Goal: Task Accomplishment & Management: Complete application form

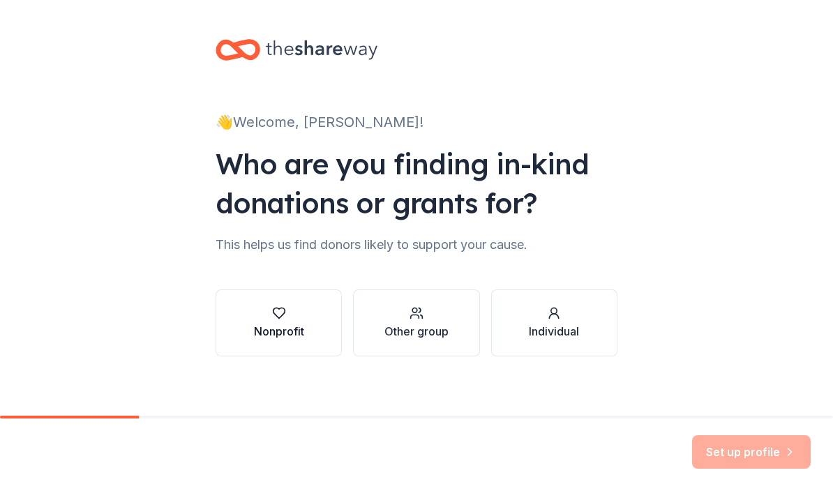
click at [291, 320] on div "Nonprofit" at bounding box center [279, 322] width 50 height 33
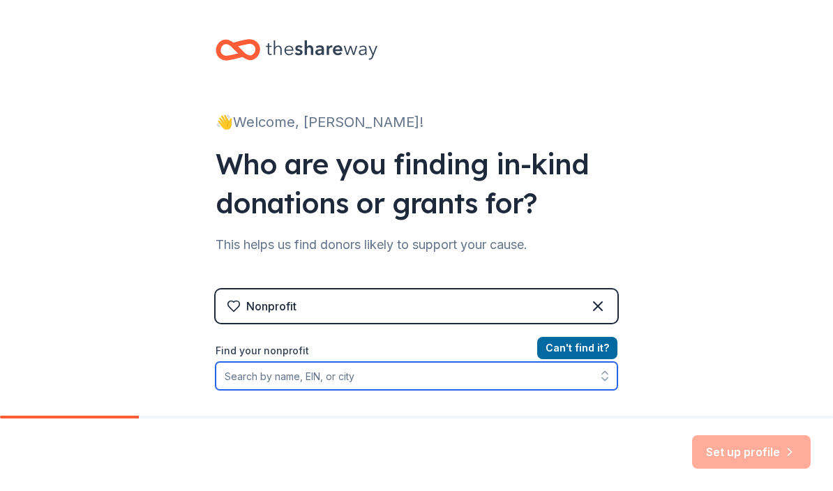
click at [444, 370] on input "Find your nonprofit" at bounding box center [417, 376] width 402 height 28
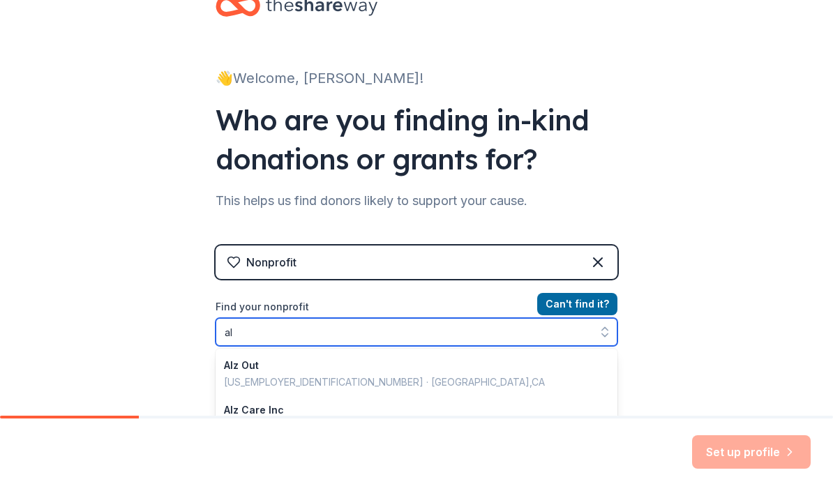
type input "a"
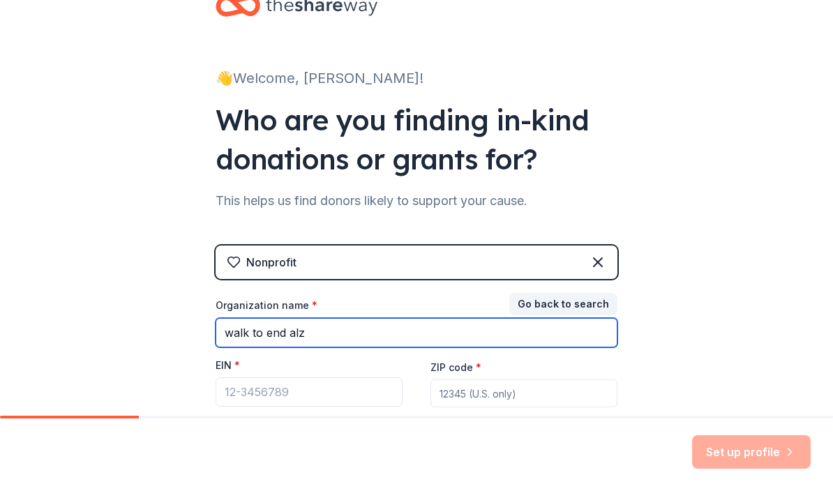
drag, startPoint x: 320, startPoint y: 336, endPoint x: 125, endPoint y: 338, distance: 195.4
click at [125, 338] on div "👋 Welcome, [PERSON_NAME]! Who are you finding in-kind donations or grants for? …" at bounding box center [416, 243] width 833 height 574
type input "[MEDICAL_DATA] association"
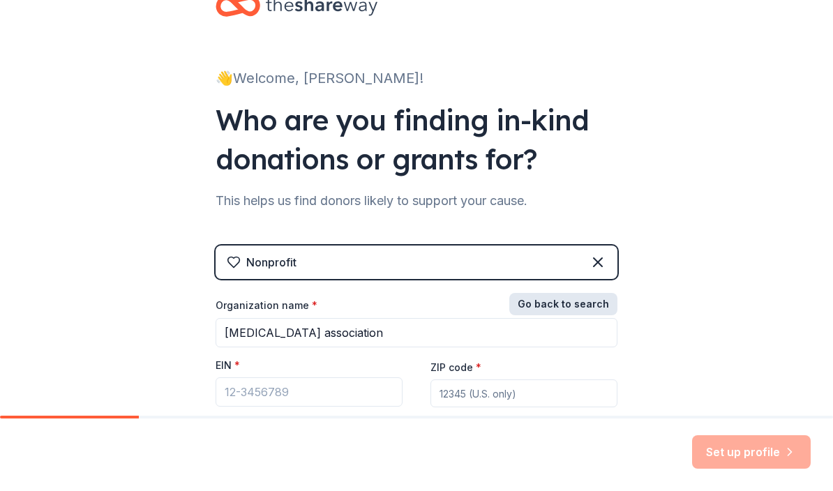
click at [579, 307] on button "Go back to search" at bounding box center [563, 304] width 108 height 22
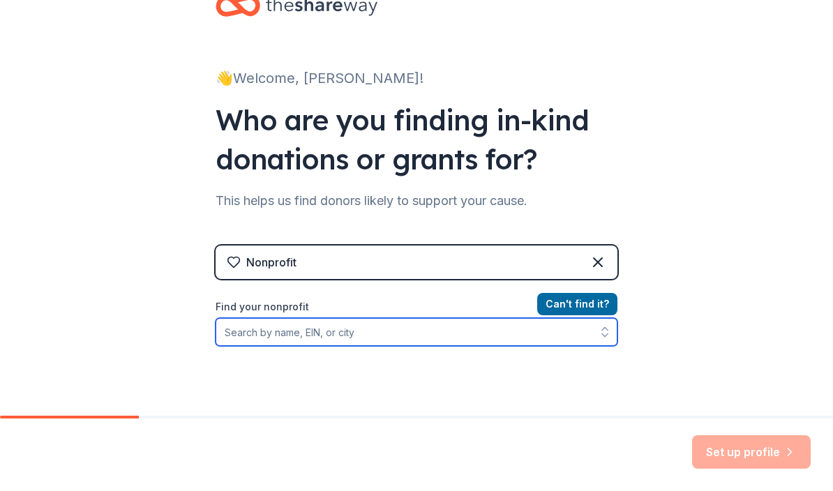
click at [383, 335] on input "Find your nonprofit" at bounding box center [417, 332] width 402 height 28
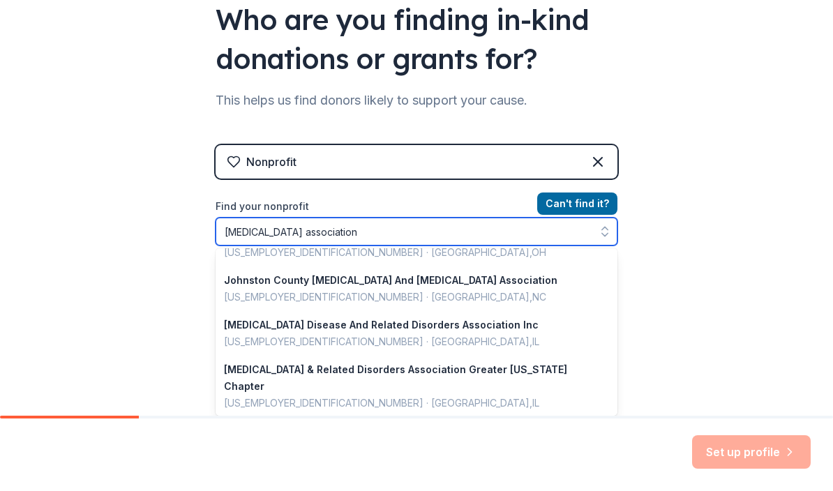
scroll to position [361, 0]
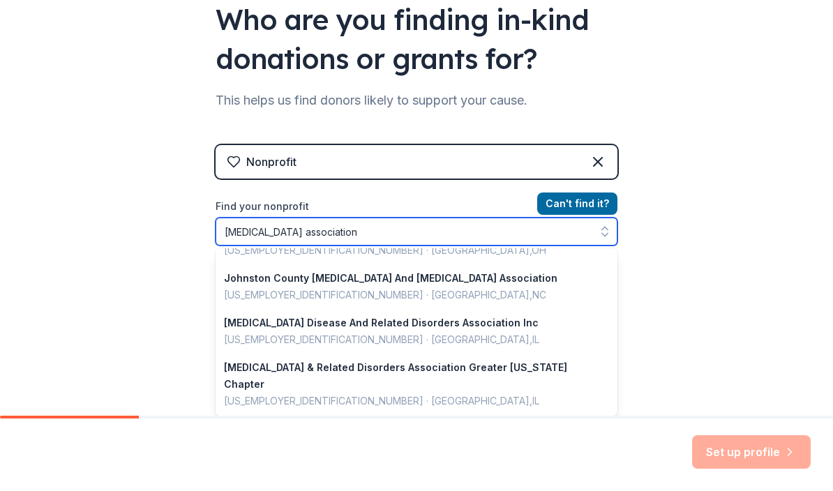
drag, startPoint x: 338, startPoint y: 233, endPoint x: 175, endPoint y: 232, distance: 162.6
click at [175, 232] on div "👋 Welcome, [PERSON_NAME]! Who are you finding in-kind donations or grants for? …" at bounding box center [416, 154] width 833 height 597
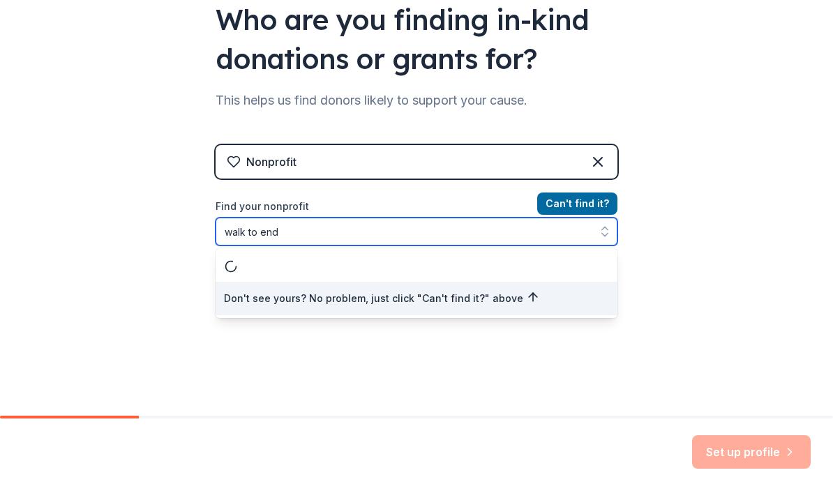
scroll to position [0, 0]
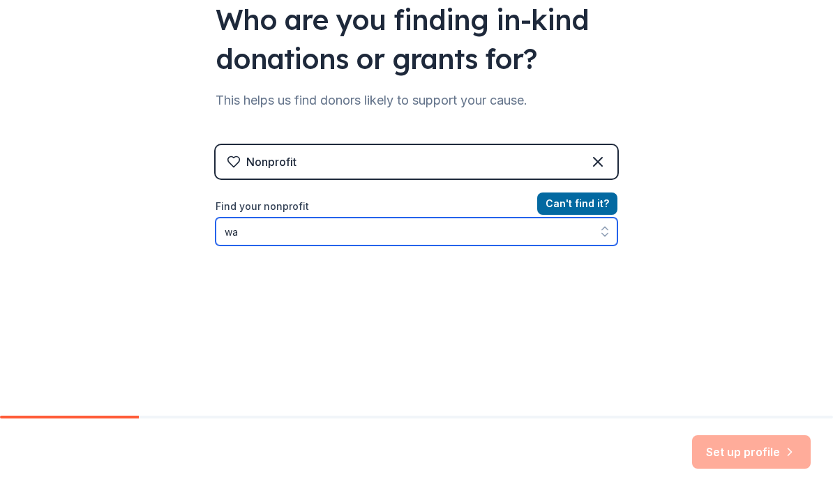
type input "w"
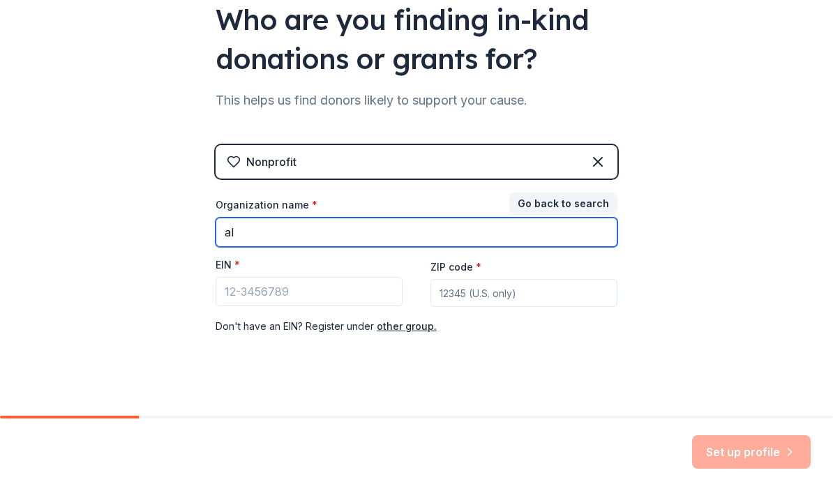
type input "alz"
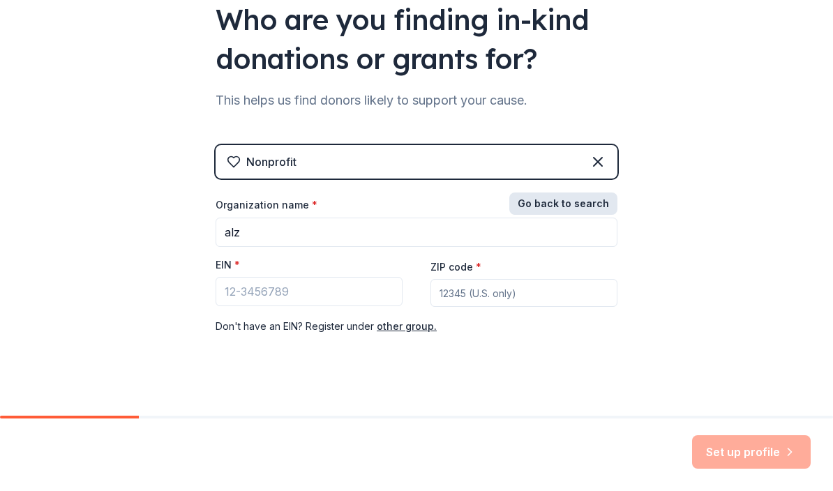
click at [563, 207] on button "Go back to search" at bounding box center [563, 204] width 108 height 22
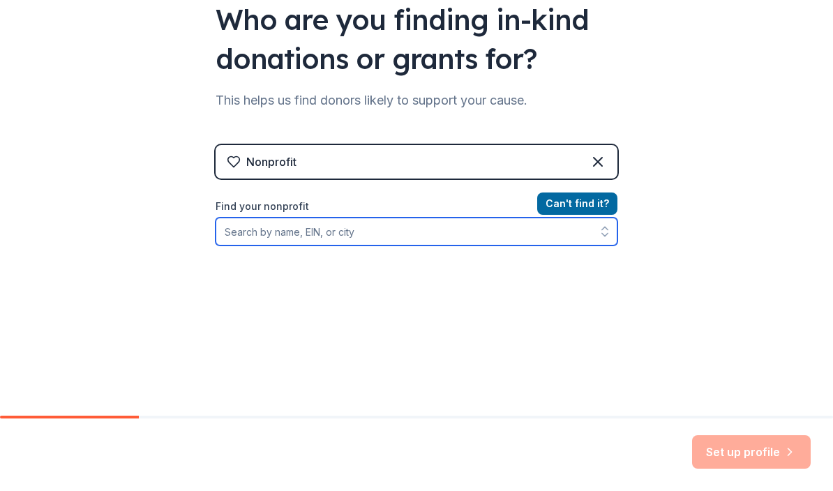
click at [304, 226] on input "Find your nonprofit" at bounding box center [417, 232] width 402 height 28
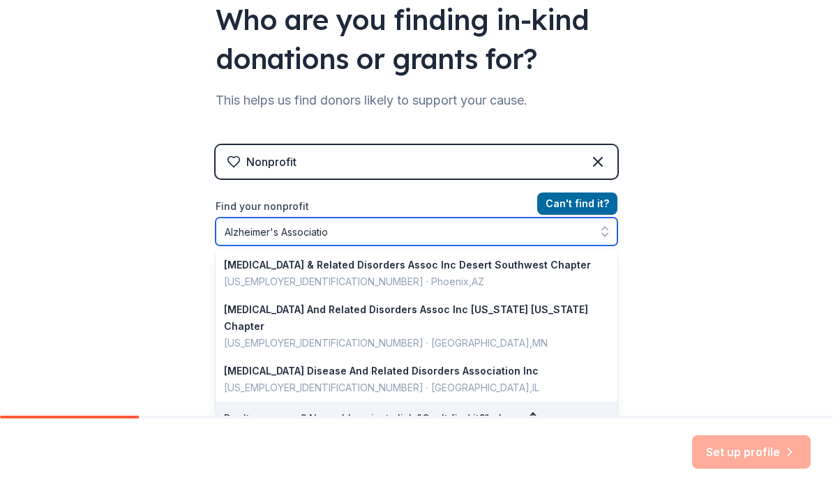
type input "Alzheimer's Association"
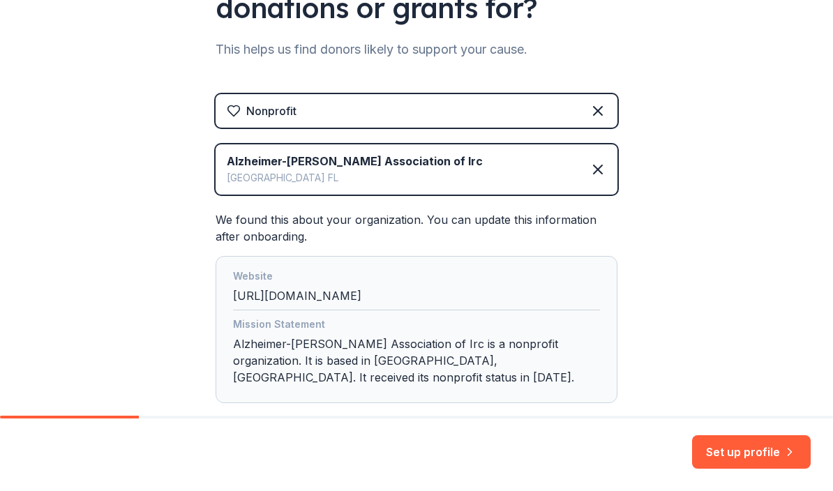
scroll to position [193, 0]
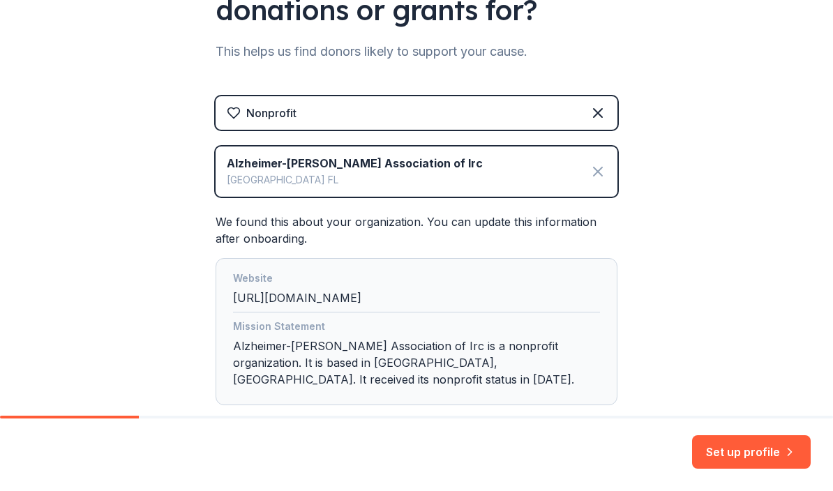
click at [596, 170] on icon at bounding box center [598, 171] width 17 height 17
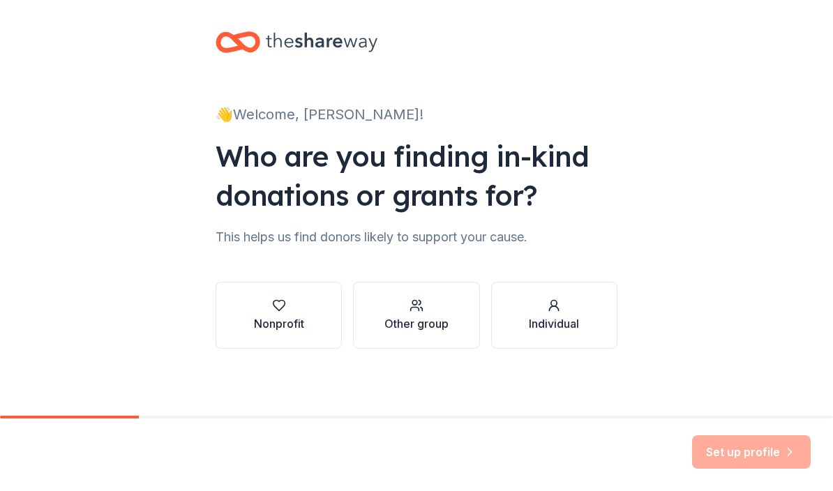
scroll to position [8, 0]
click at [290, 318] on div "Nonprofit" at bounding box center [279, 323] width 50 height 17
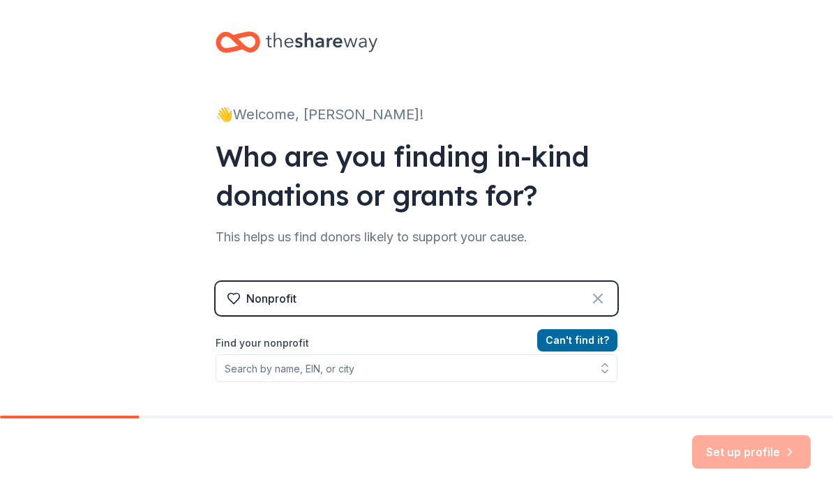
click at [601, 294] on icon at bounding box center [598, 298] width 8 height 8
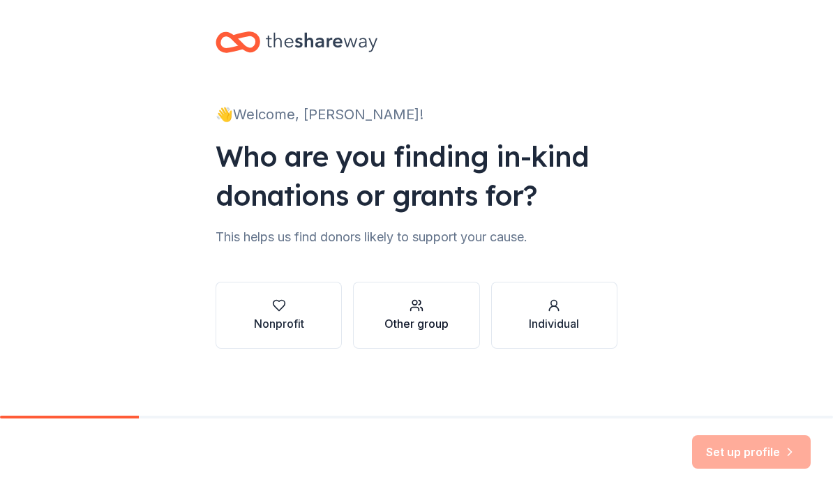
click at [436, 304] on div "button" at bounding box center [416, 306] width 64 height 14
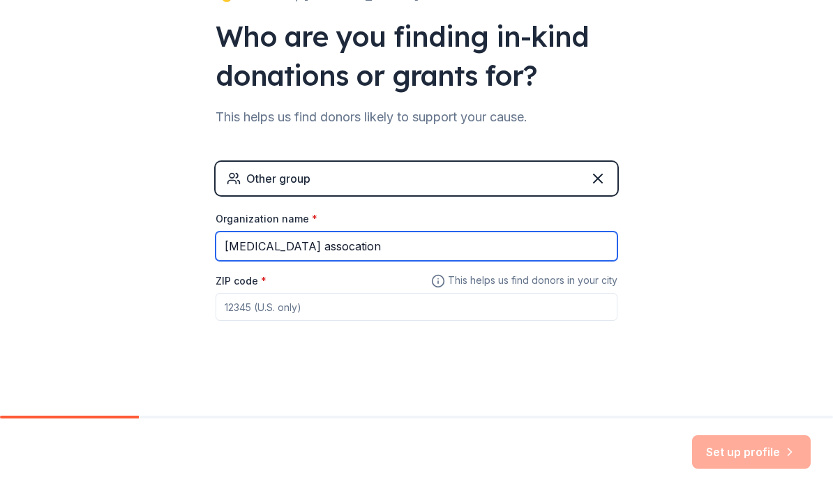
scroll to position [127, 0]
type input "[MEDICAL_DATA] assocation"
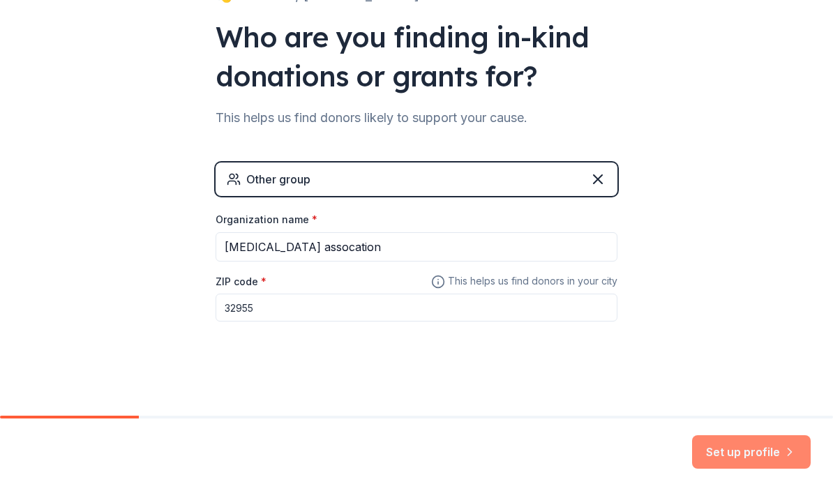
type input "32955"
click at [737, 454] on button "Set up profile" at bounding box center [751, 451] width 119 height 33
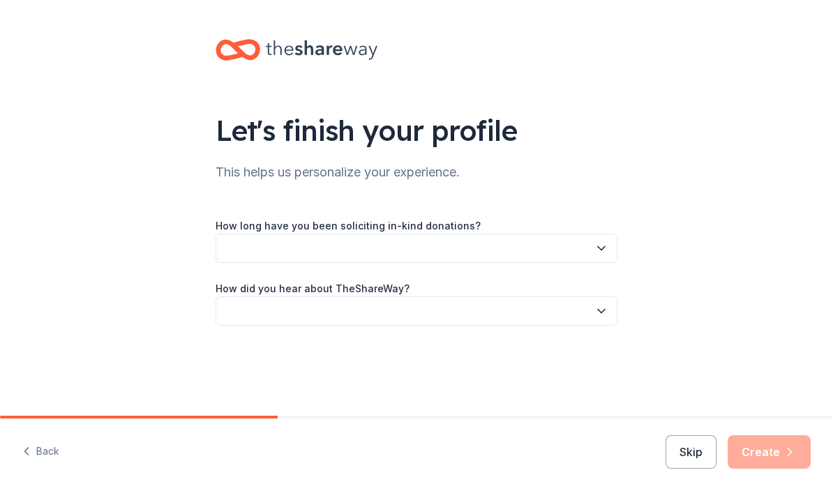
click at [519, 253] on button "button" at bounding box center [417, 248] width 402 height 29
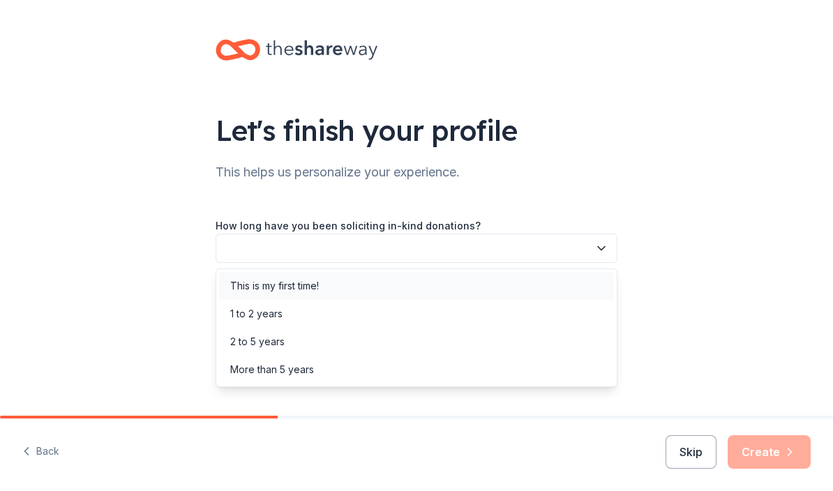
click at [437, 289] on div "This is my first time!" at bounding box center [416, 286] width 395 height 28
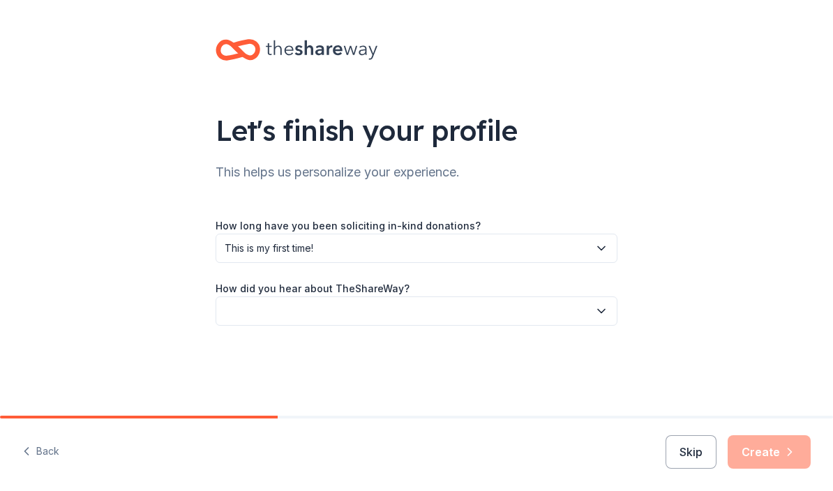
click at [423, 313] on button "button" at bounding box center [417, 311] width 402 height 29
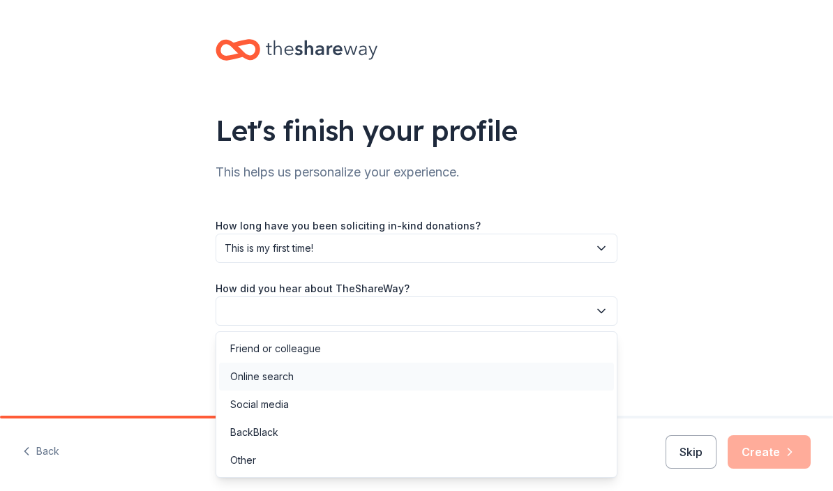
click at [370, 368] on div "Online search" at bounding box center [416, 377] width 395 height 28
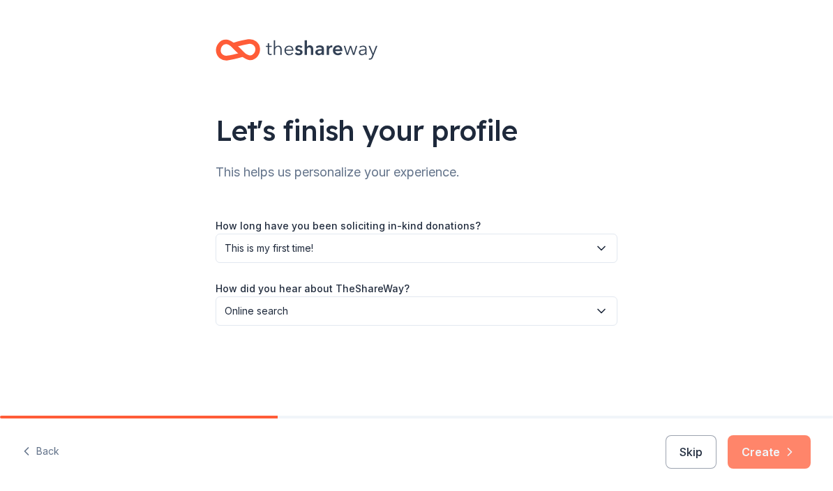
click at [751, 456] on button "Create" at bounding box center [769, 451] width 83 height 33
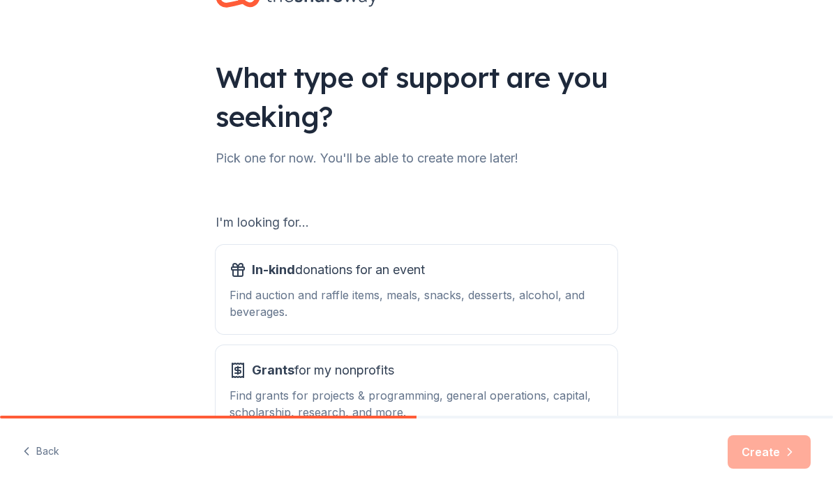
scroll to position [58, 0]
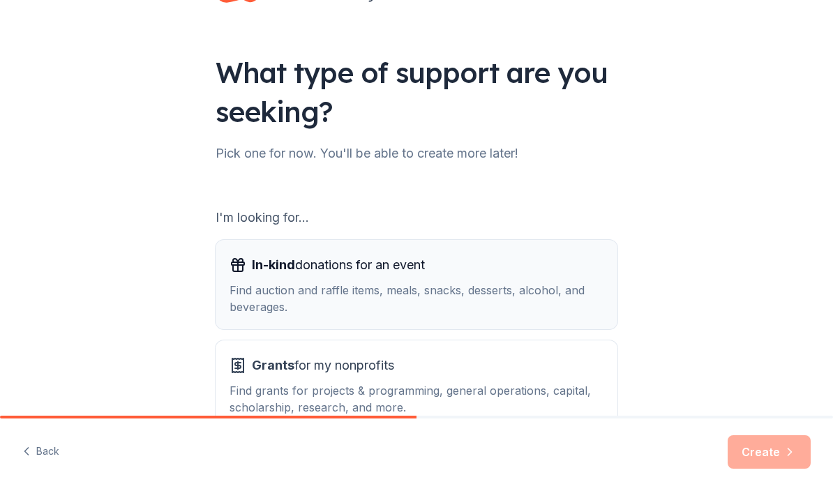
click at [501, 277] on div "In-kind donations for an event Find auction and raffle items, meals, snacks, de…" at bounding box center [417, 284] width 374 height 61
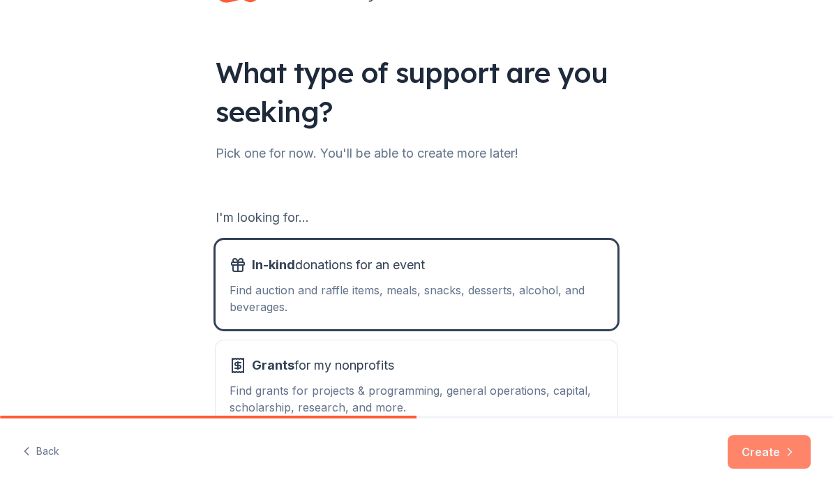
click at [747, 450] on button "Create" at bounding box center [769, 451] width 83 height 33
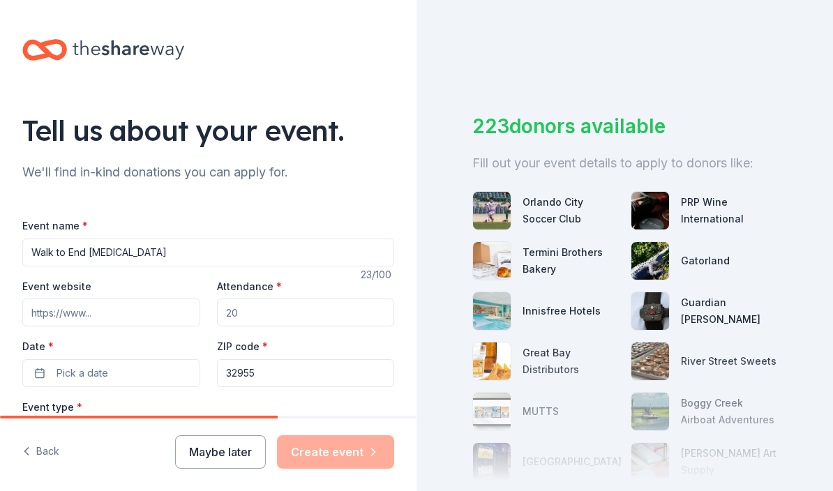
type input "Walk to End [MEDICAL_DATA]"
click at [74, 310] on input "Event website" at bounding box center [111, 313] width 178 height 28
paste input "[URL][DOMAIN_NAME]"
type input "[URL][DOMAIN_NAME]"
click at [252, 318] on input "Attendance *" at bounding box center [306, 313] width 178 height 28
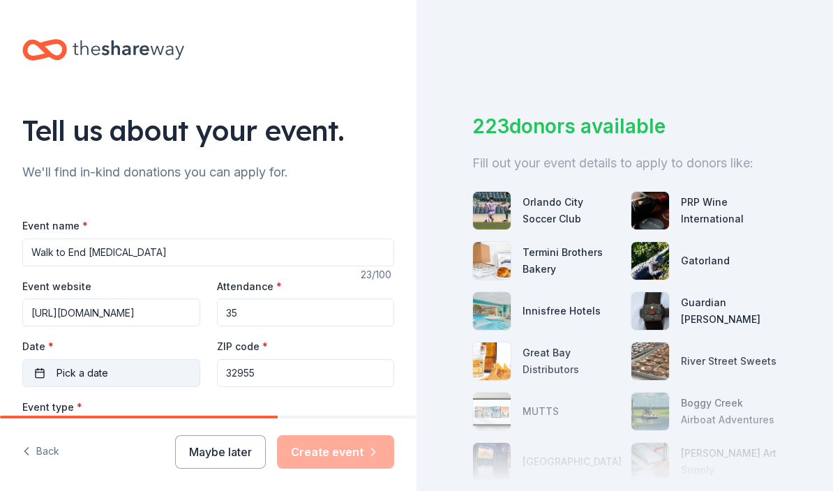
type input "35"
click at [135, 377] on button "Pick a date" at bounding box center [111, 373] width 178 height 28
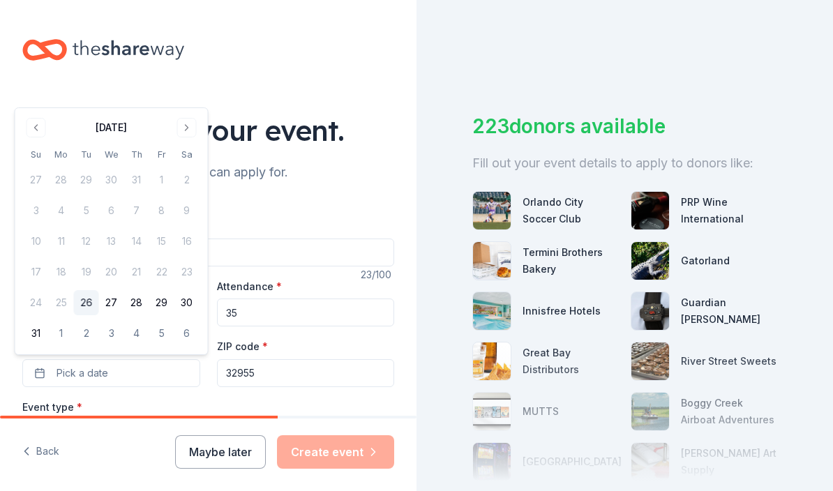
click at [321, 57] on div at bounding box center [208, 49] width 372 height 33
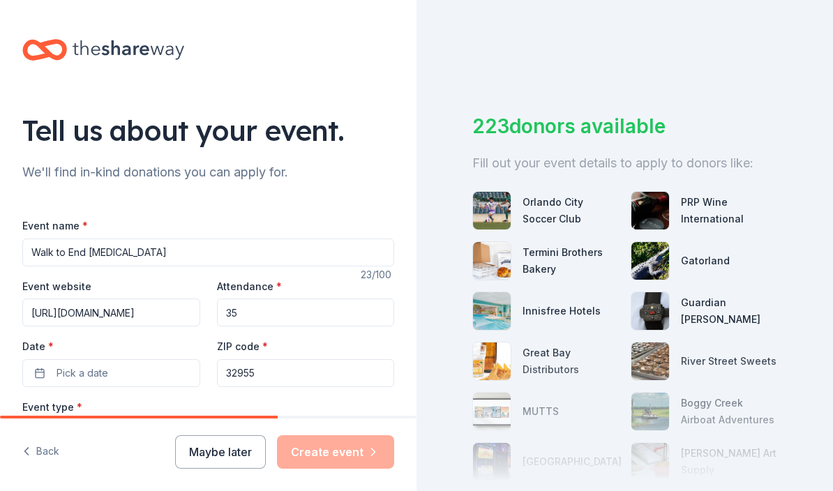
click at [172, 251] on input "Walk to End [MEDICAL_DATA]" at bounding box center [208, 253] width 372 height 28
type input "Walk to End Alzheimer's Bingo Event"
click at [66, 370] on span "Pick a date" at bounding box center [83, 373] width 52 height 17
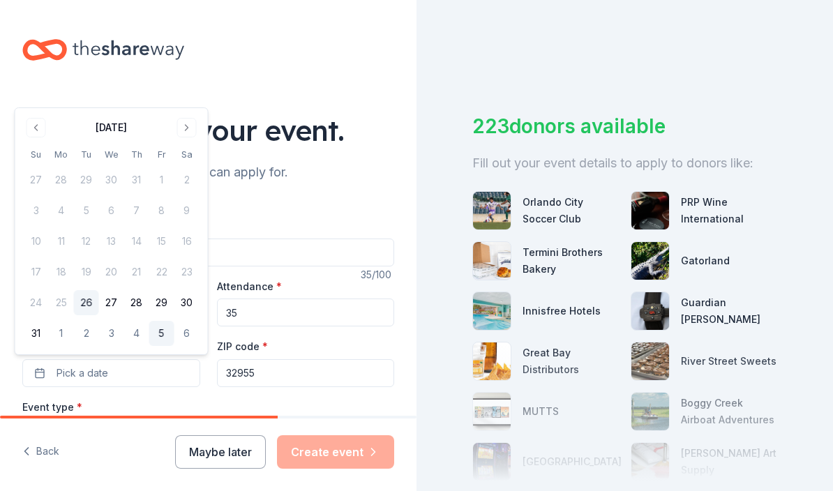
click at [165, 328] on button "5" at bounding box center [161, 333] width 25 height 25
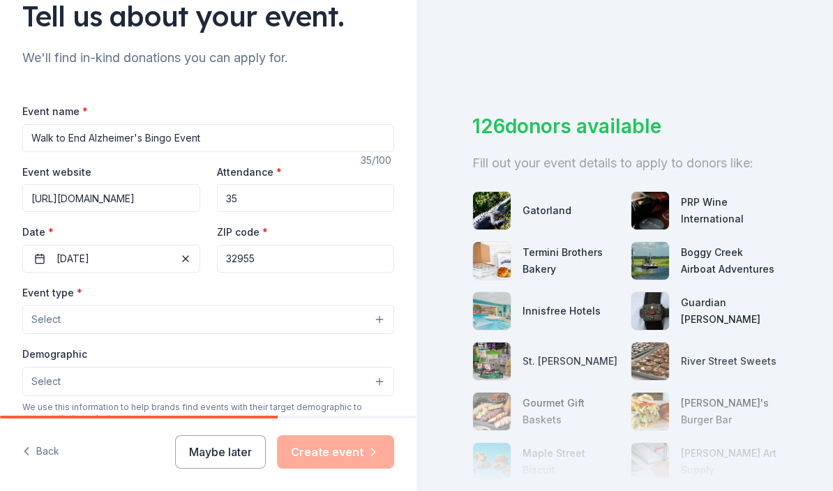
scroll to position [119, 0]
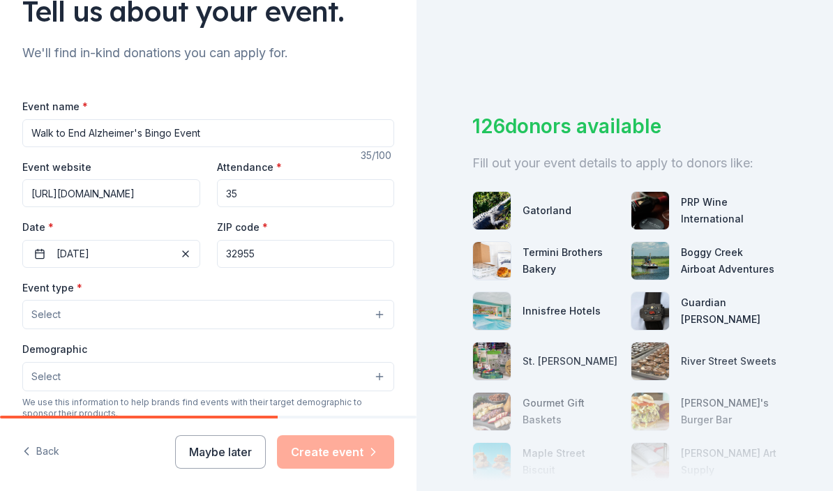
click at [195, 315] on button "Select" at bounding box center [208, 314] width 372 height 29
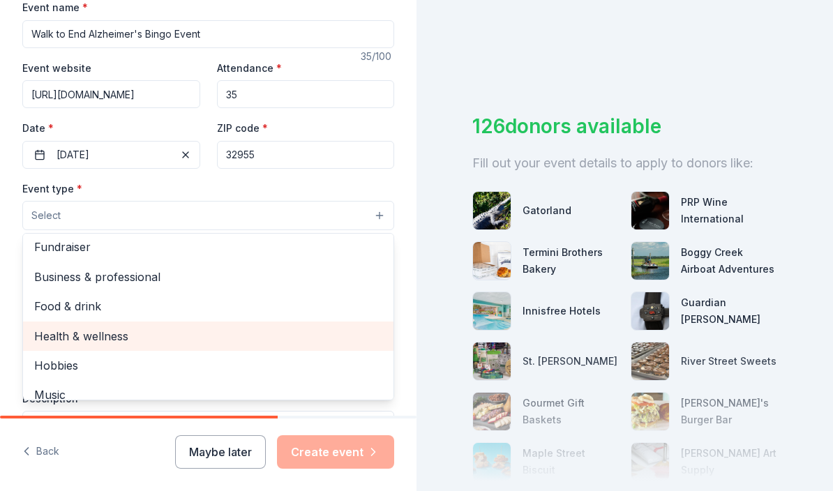
scroll to position [0, 0]
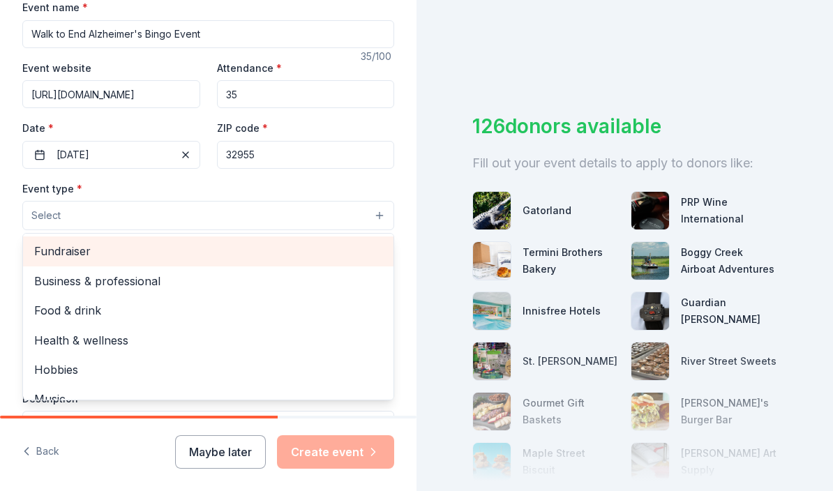
click at [100, 246] on span "Fundraiser" at bounding box center [208, 251] width 348 height 18
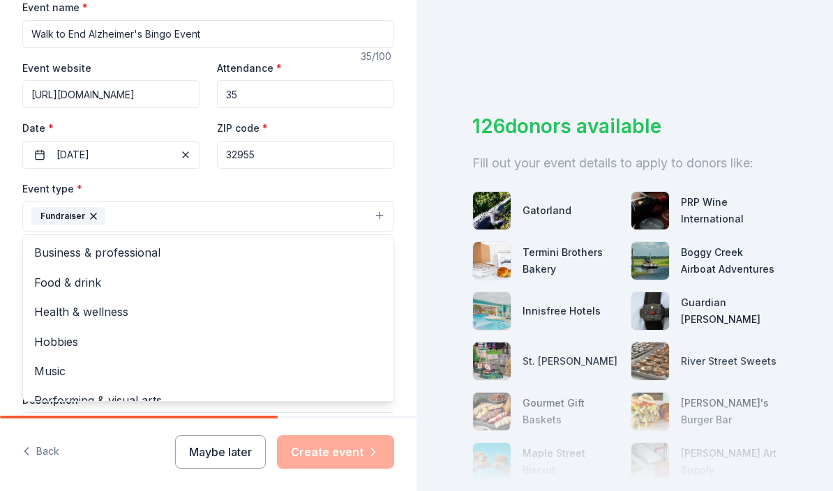
click at [7, 229] on div "Tell us about your event. We'll find in-kind donations you can apply for. Event…" at bounding box center [208, 247] width 417 height 930
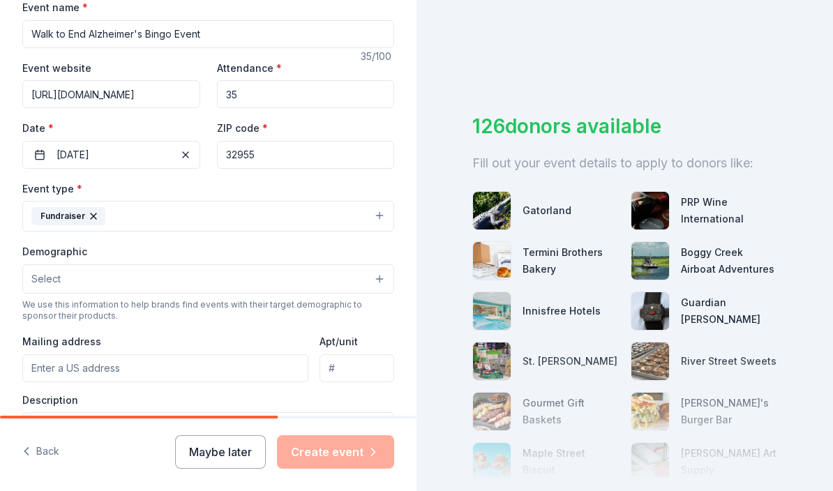
click at [48, 285] on button "Select" at bounding box center [208, 278] width 372 height 29
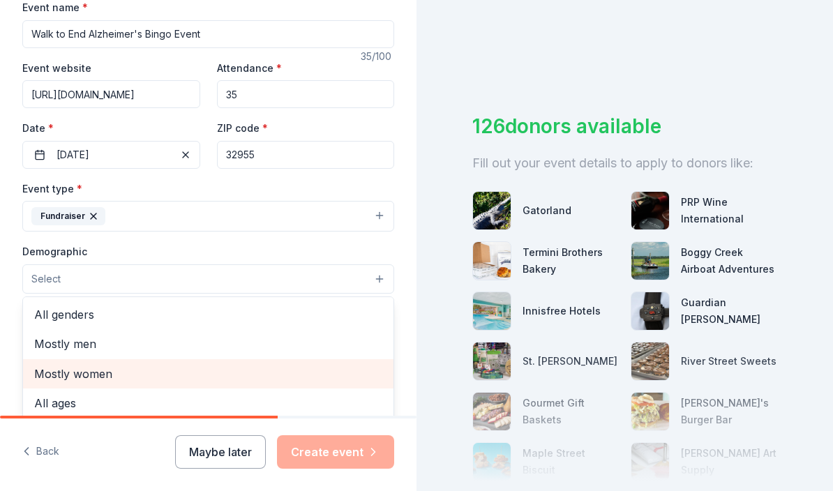
click at [85, 366] on span "Mostly women" at bounding box center [208, 374] width 348 height 18
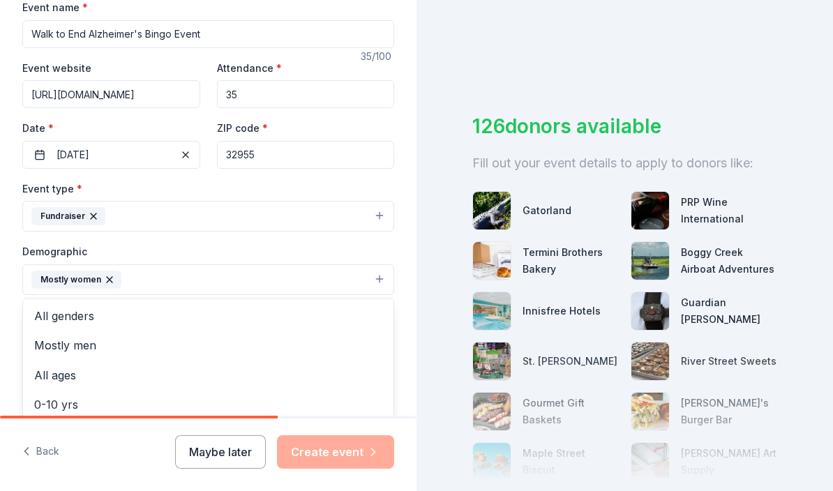
click at [10, 297] on div "Tell us about your event. We'll find in-kind donations you can apply for. Event…" at bounding box center [208, 247] width 417 height 931
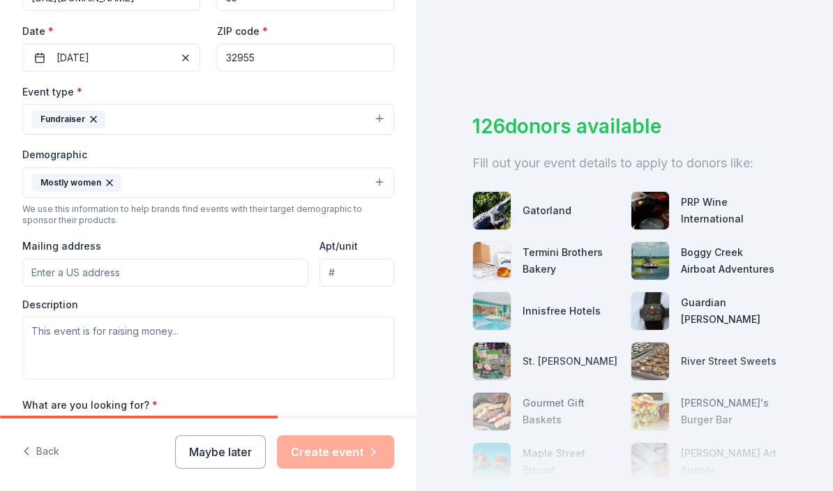
scroll to position [317, 0]
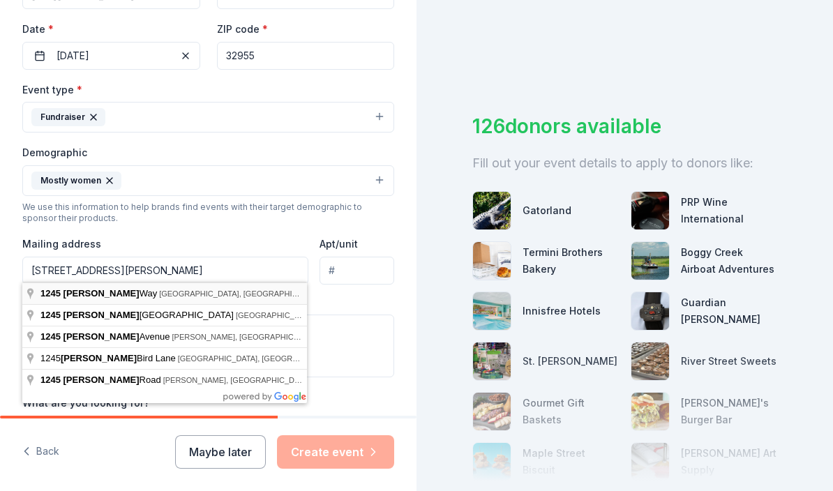
type input "[STREET_ADDRESS][PERSON_NAME]"
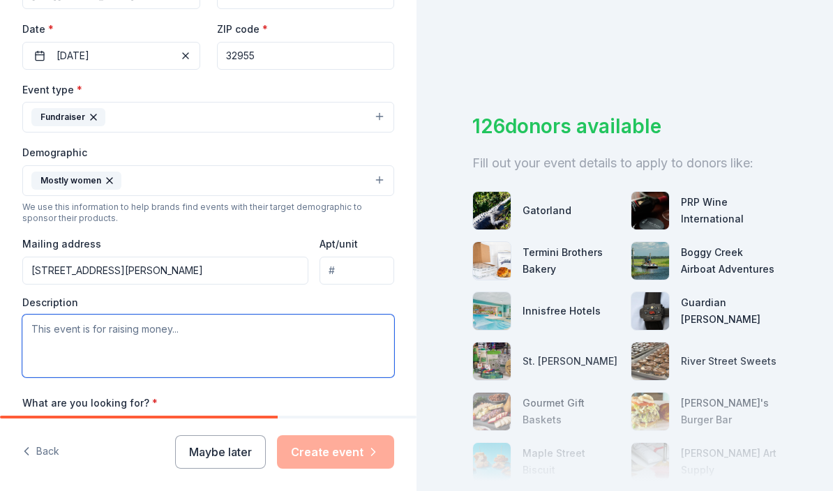
click at [137, 336] on textarea at bounding box center [208, 346] width 372 height 63
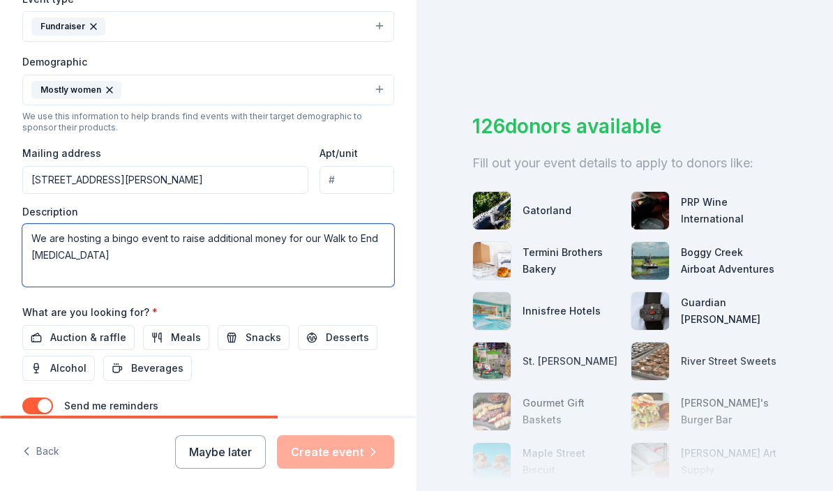
scroll to position [410, 0]
type textarea "We are hosting a bingo event to raise additional money for our Walk to End [MED…"
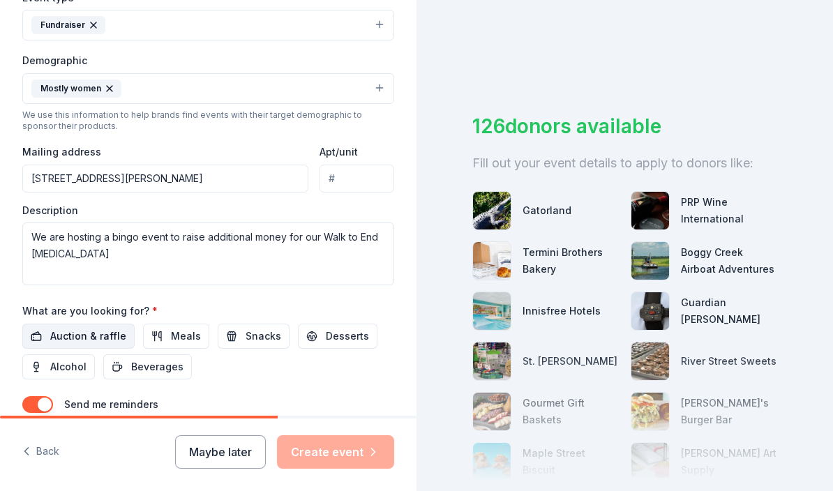
click at [101, 331] on span "Auction & raffle" at bounding box center [88, 336] width 76 height 17
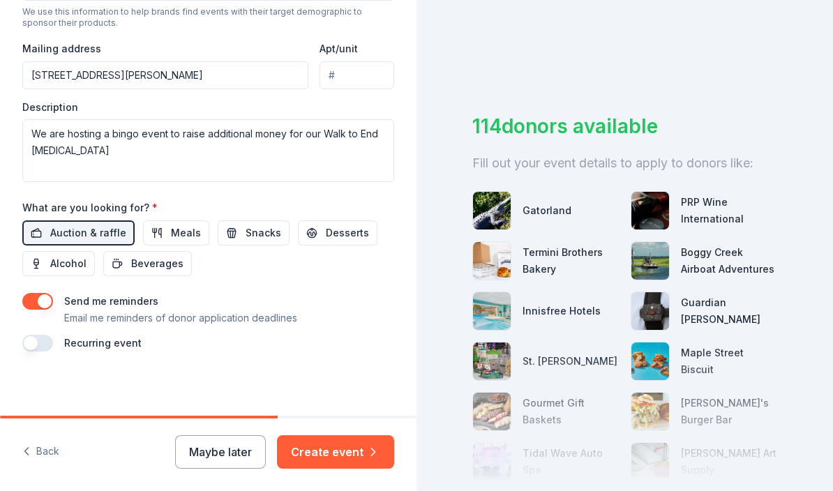
scroll to position [512, 0]
click at [324, 456] on button "Create event" at bounding box center [335, 451] width 117 height 33
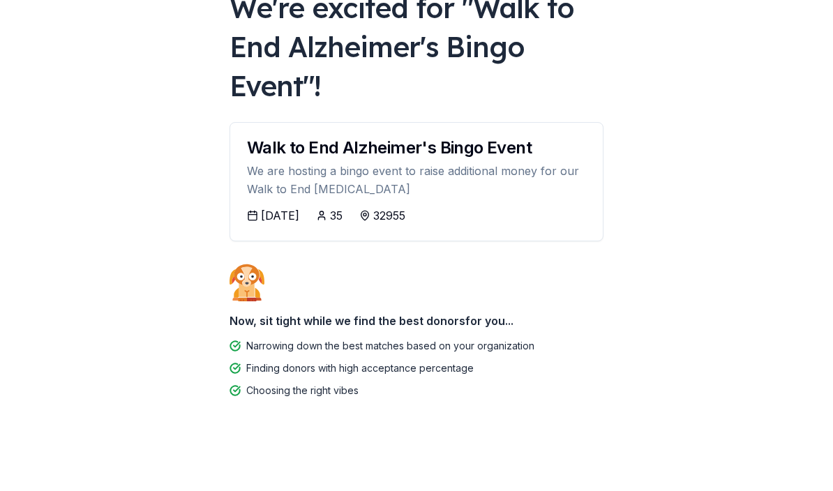
scroll to position [100, 0]
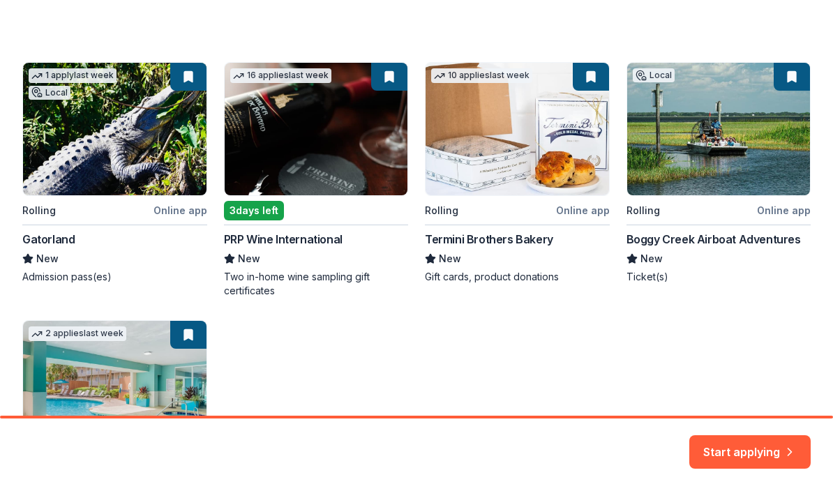
scroll to position [213, 0]
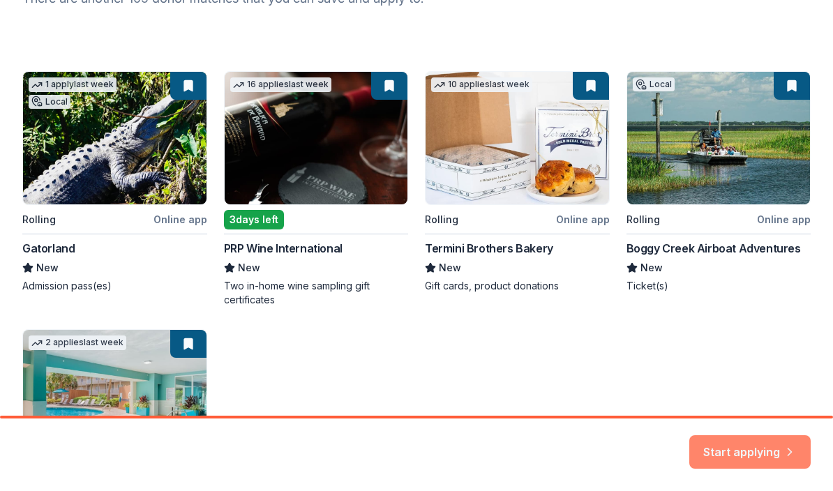
click at [719, 451] on button "Start applying" at bounding box center [749, 443] width 121 height 33
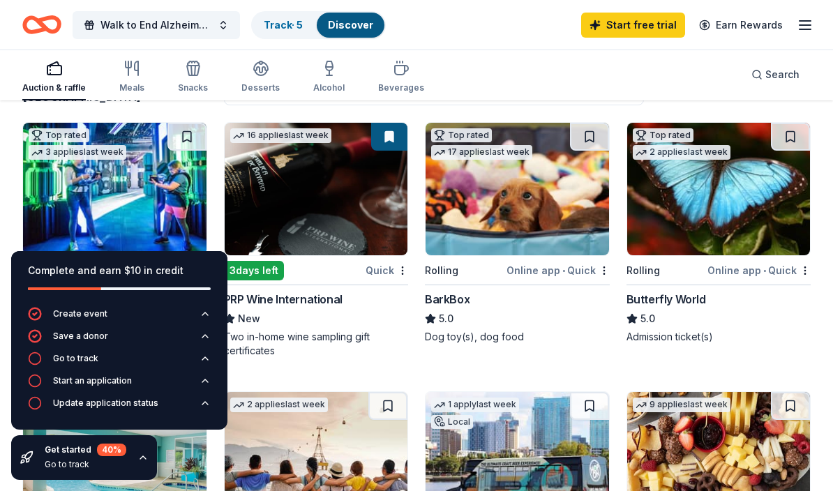
scroll to position [137, 0]
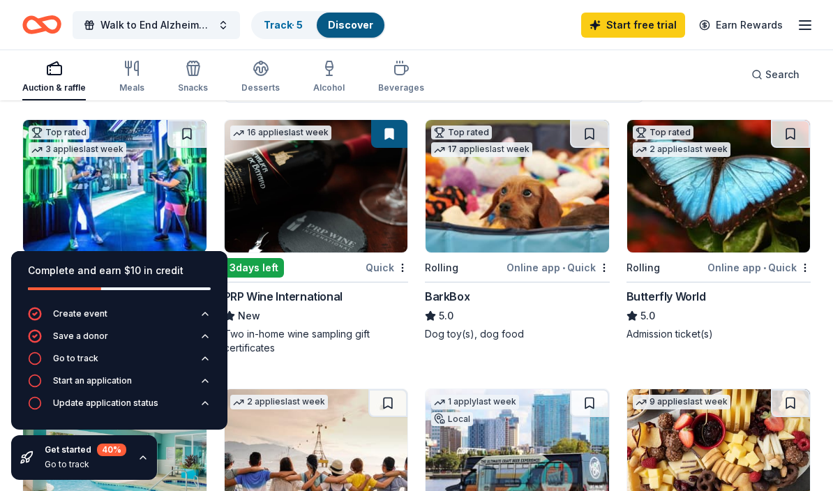
click at [142, 460] on icon "button" at bounding box center [142, 457] width 11 height 11
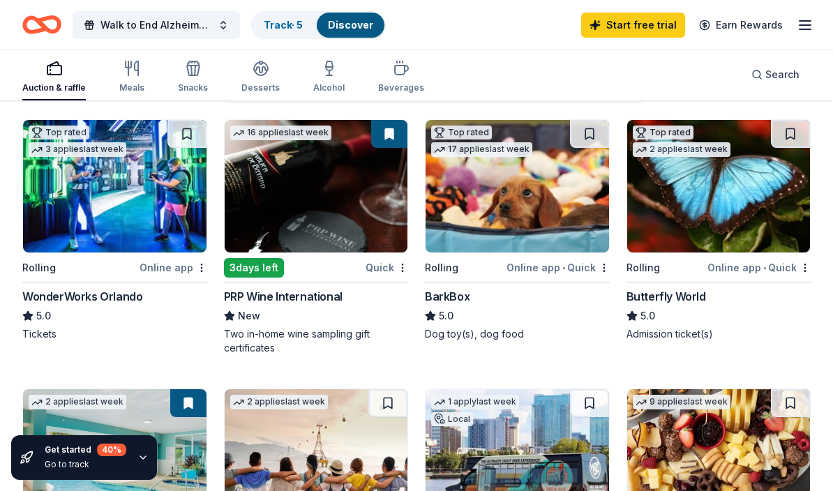
click at [509, 207] on img at bounding box center [517, 186] width 183 height 133
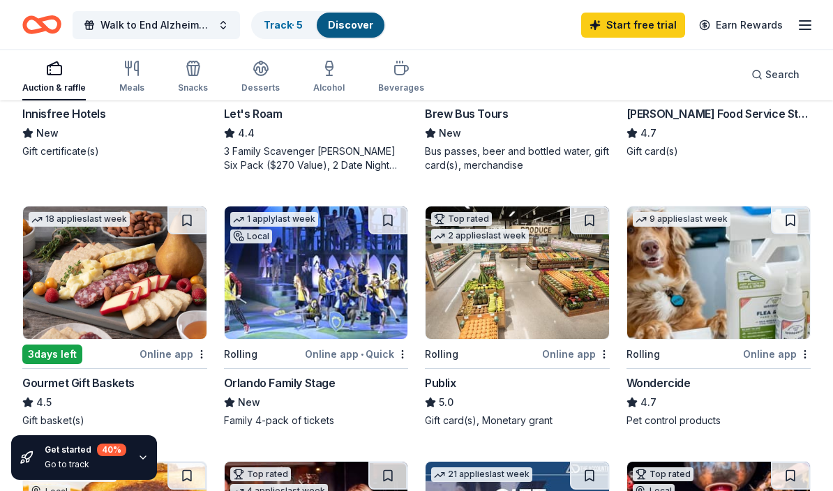
scroll to position [606, 0]
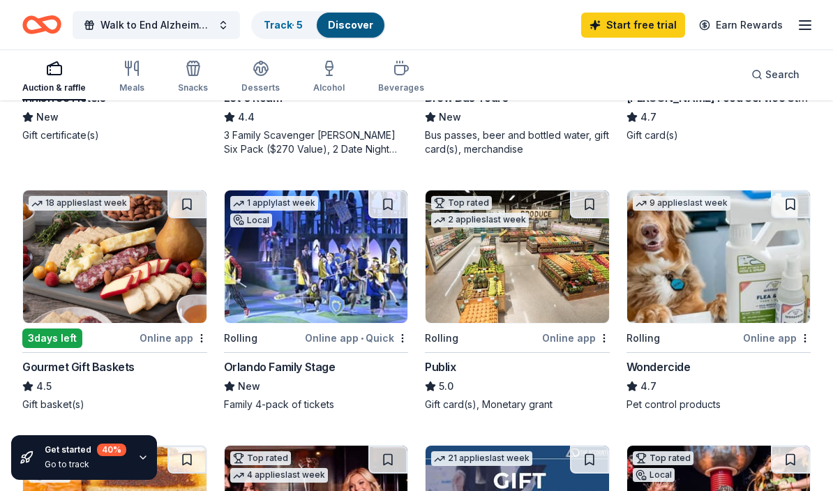
click at [527, 273] on img at bounding box center [517, 256] width 183 height 133
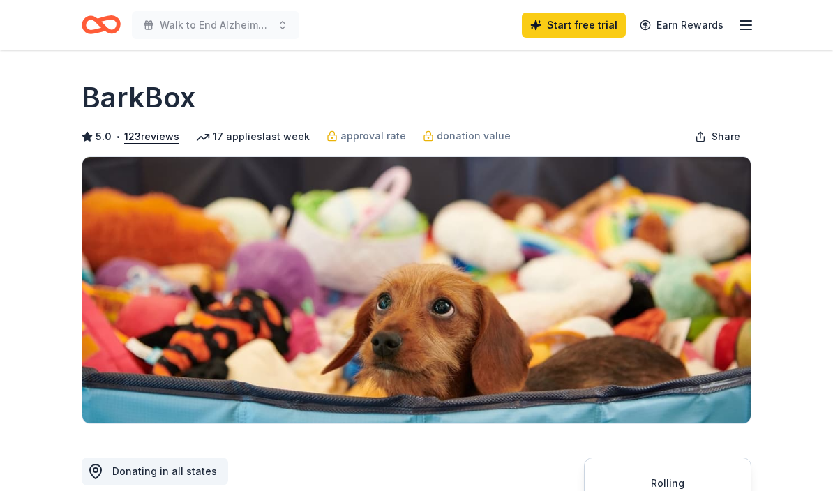
scroll to position [372, 0]
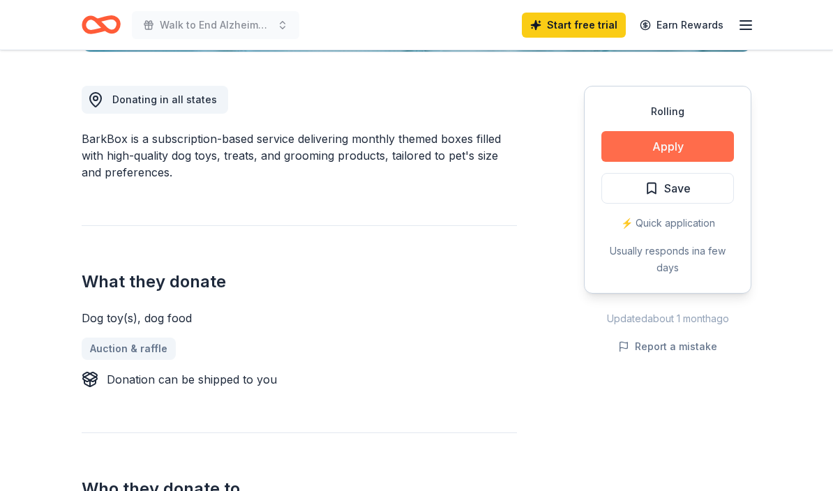
click at [677, 142] on button "Apply" at bounding box center [667, 146] width 133 height 31
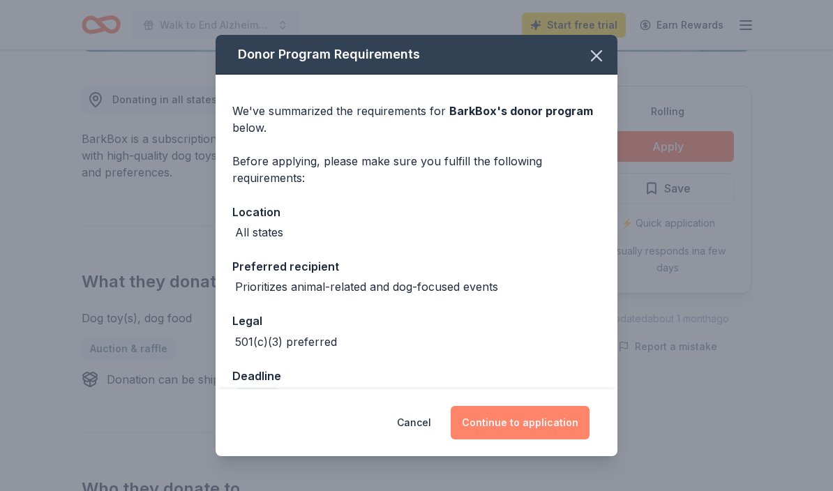
click at [516, 426] on button "Continue to application" at bounding box center [520, 422] width 139 height 33
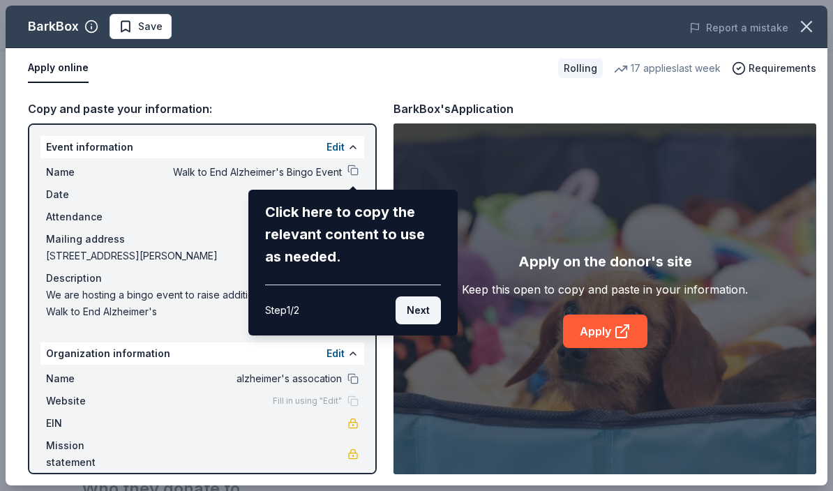
click at [416, 314] on button "Next" at bounding box center [418, 311] width 45 height 28
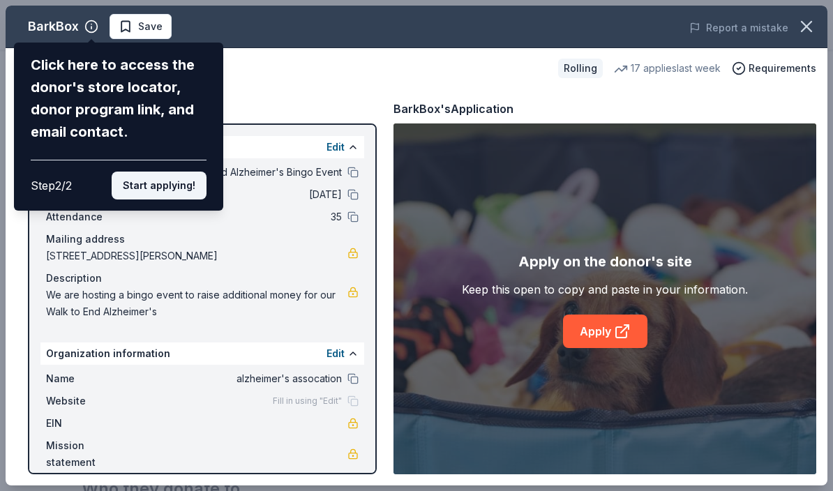
click at [183, 185] on button "Start applying!" at bounding box center [159, 186] width 95 height 28
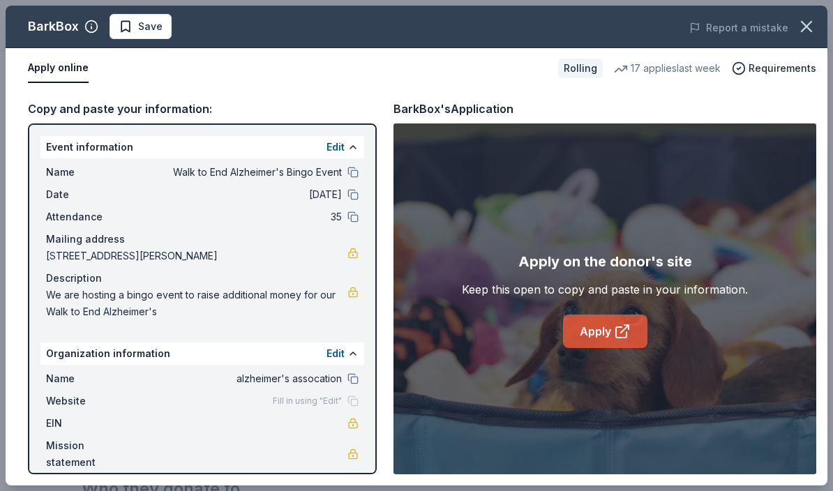
click at [613, 333] on link "Apply" at bounding box center [605, 331] width 84 height 33
click at [807, 30] on icon "button" at bounding box center [807, 27] width 20 height 20
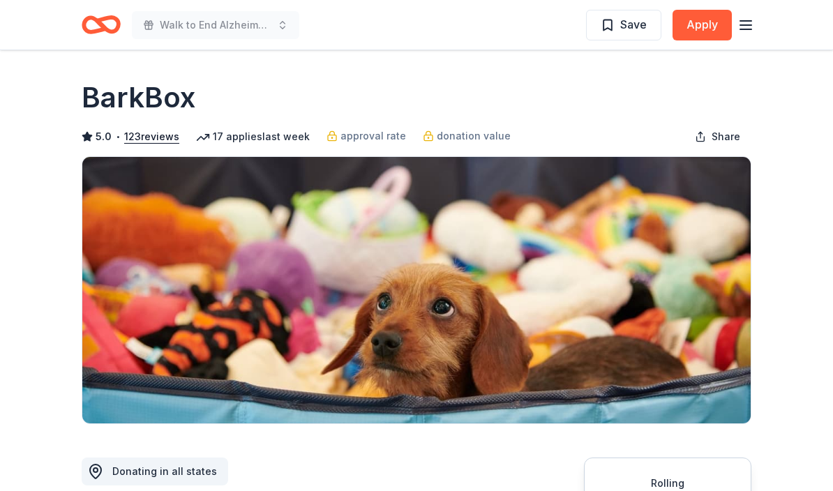
scroll to position [0, 0]
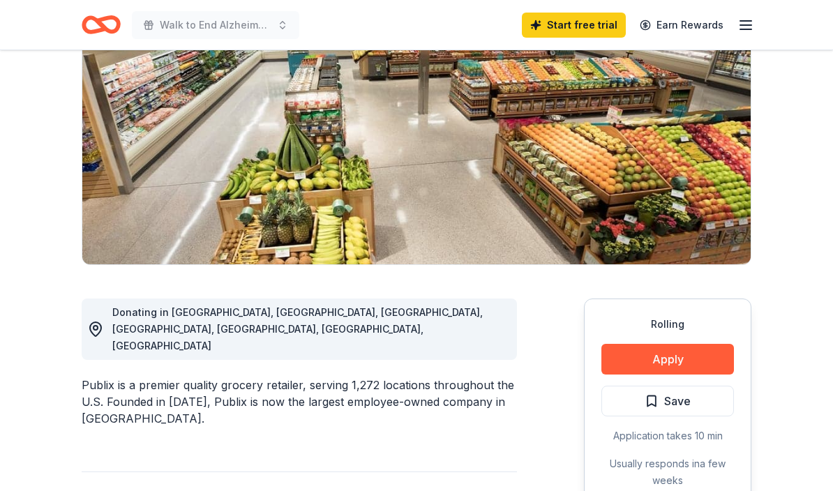
scroll to position [171, 0]
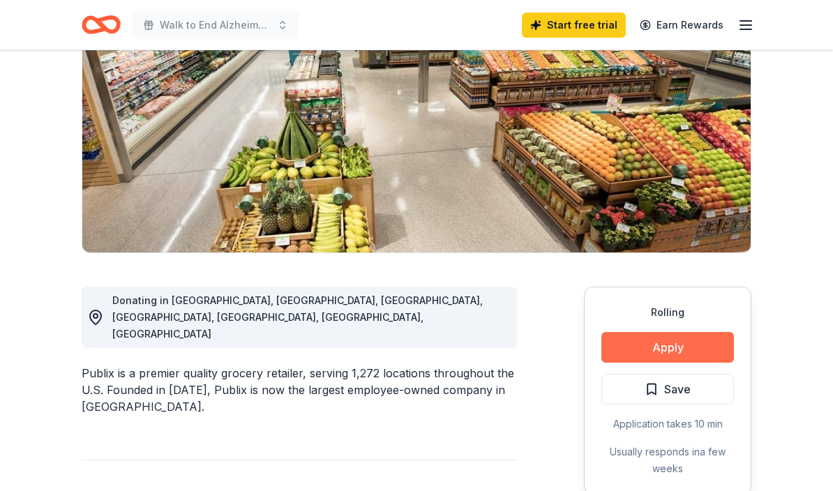
click at [662, 349] on button "Apply" at bounding box center [667, 347] width 133 height 31
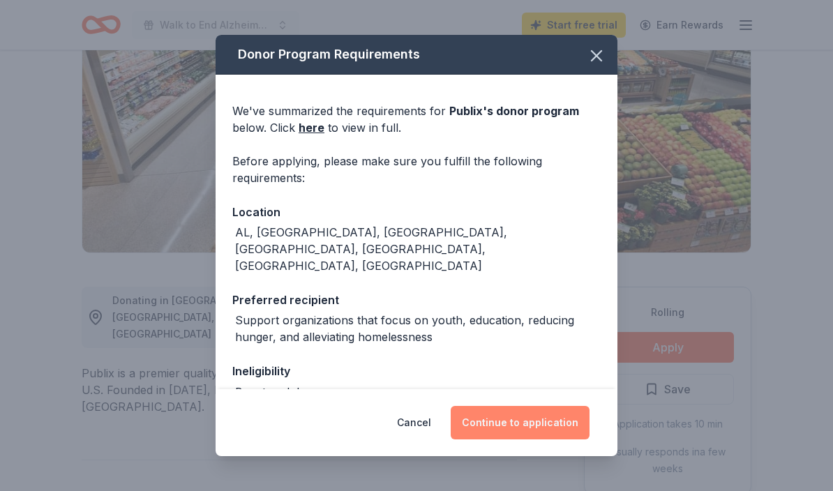
click at [521, 423] on button "Continue to application" at bounding box center [520, 422] width 139 height 33
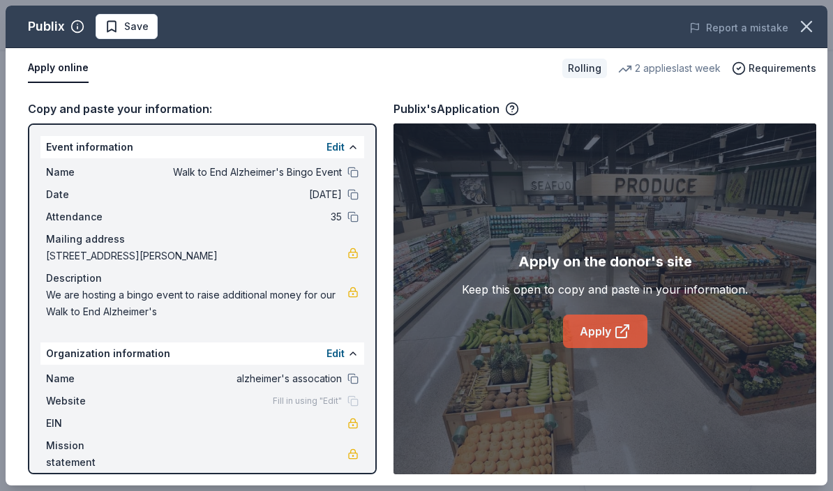
click at [593, 329] on link "Apply" at bounding box center [605, 331] width 84 height 33
